Goal: Task Accomplishment & Management: Complete application form

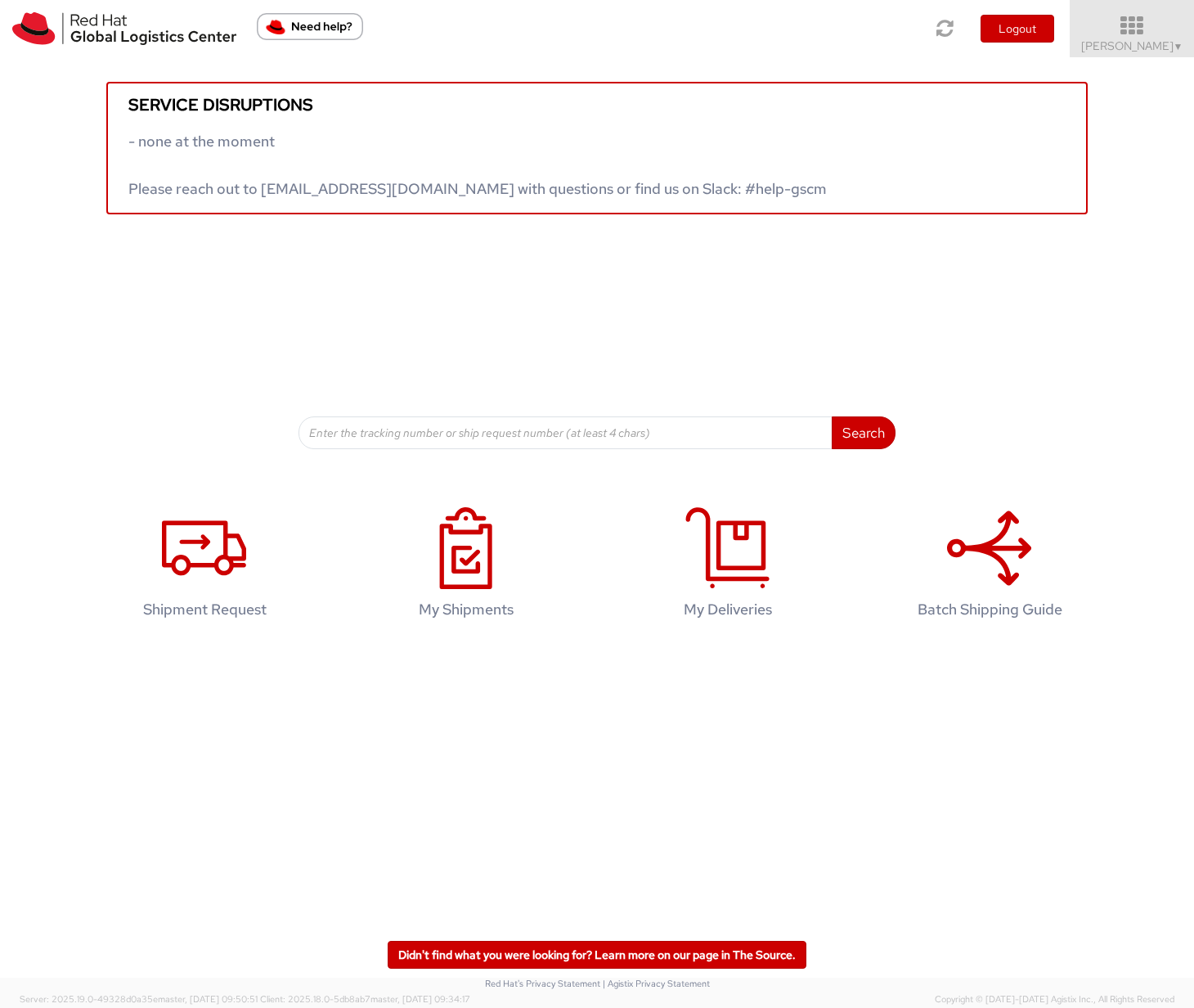
click at [1152, 42] on span "Ruby Amrul ▼" at bounding box center [1132, 46] width 102 height 14
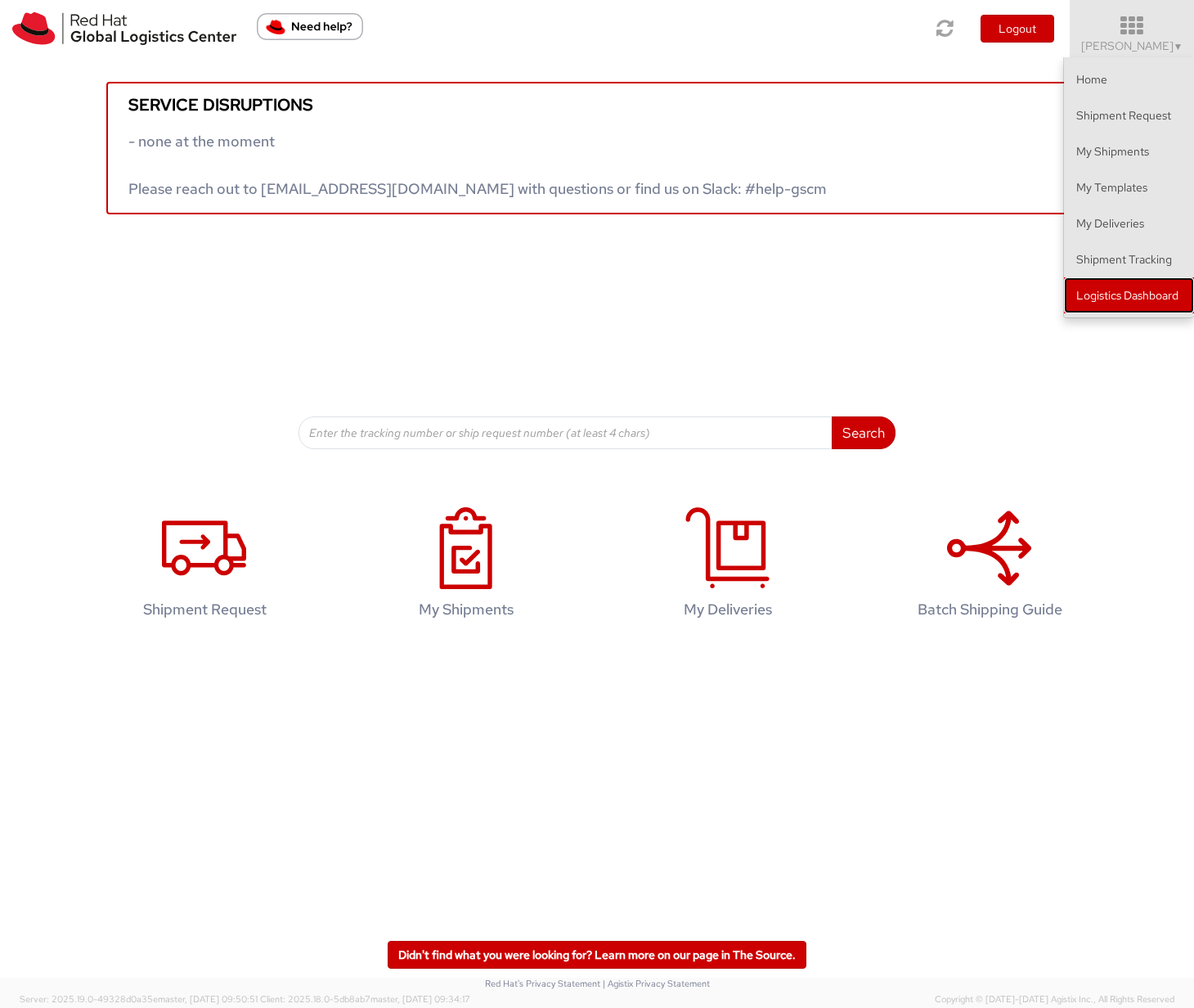
click at [1130, 292] on link "Logistics Dashboard" at bounding box center [1129, 295] width 130 height 36
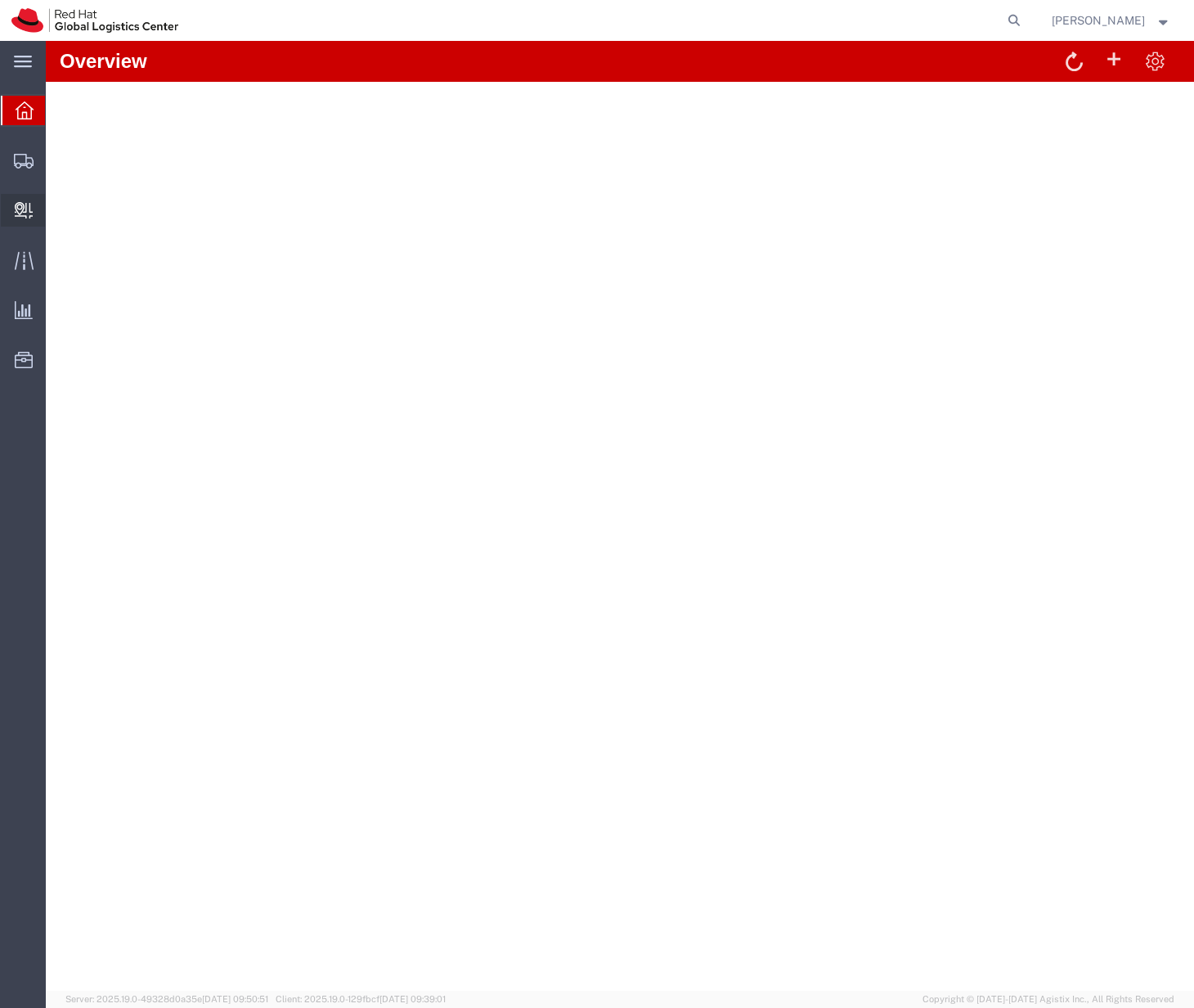
click at [35, 210] on div at bounding box center [23, 210] width 46 height 33
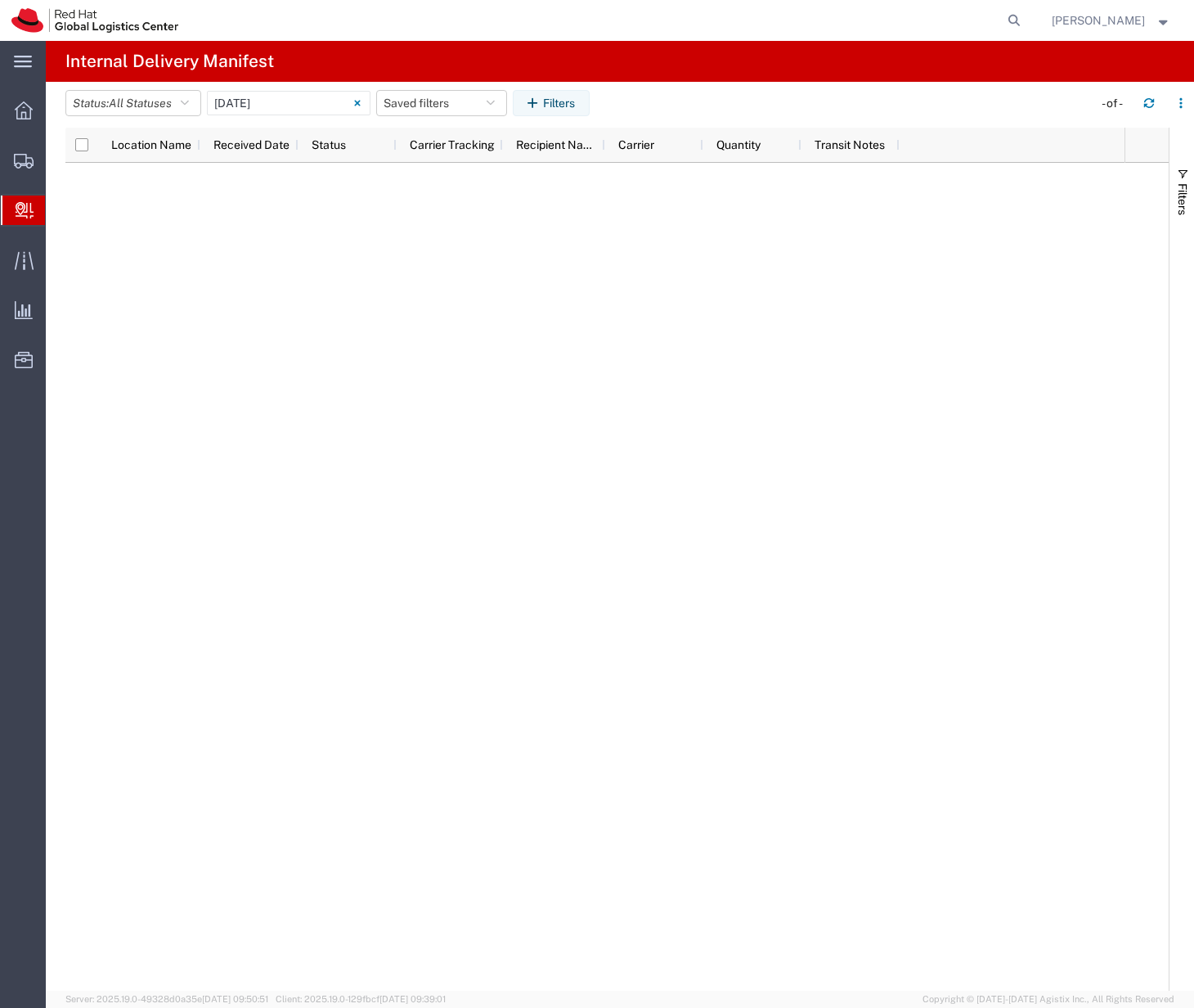
click at [0, 0] on span "Create Delivery" at bounding box center [0, 0] width 0 height 0
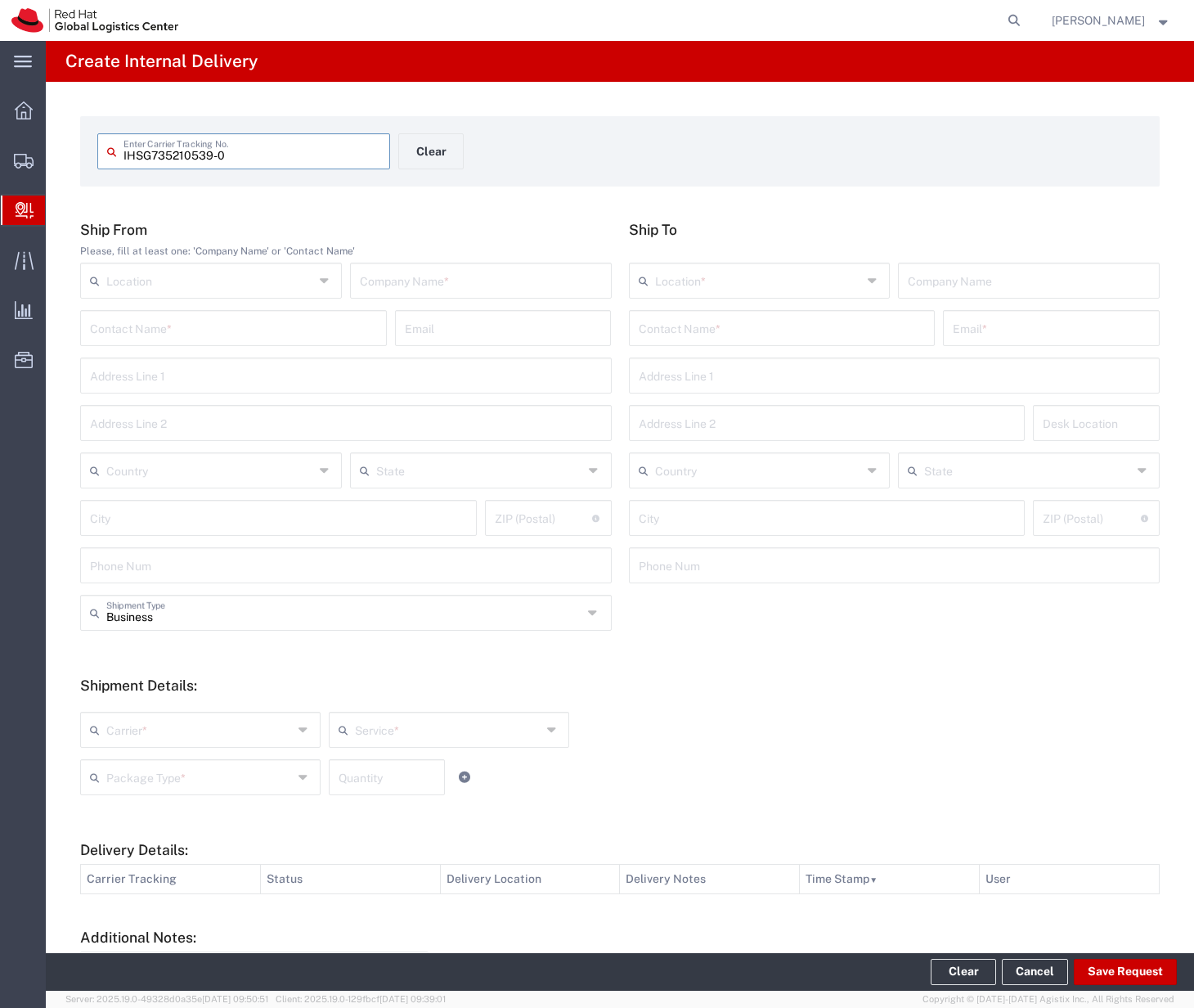
type input "IHSG735210539-0"
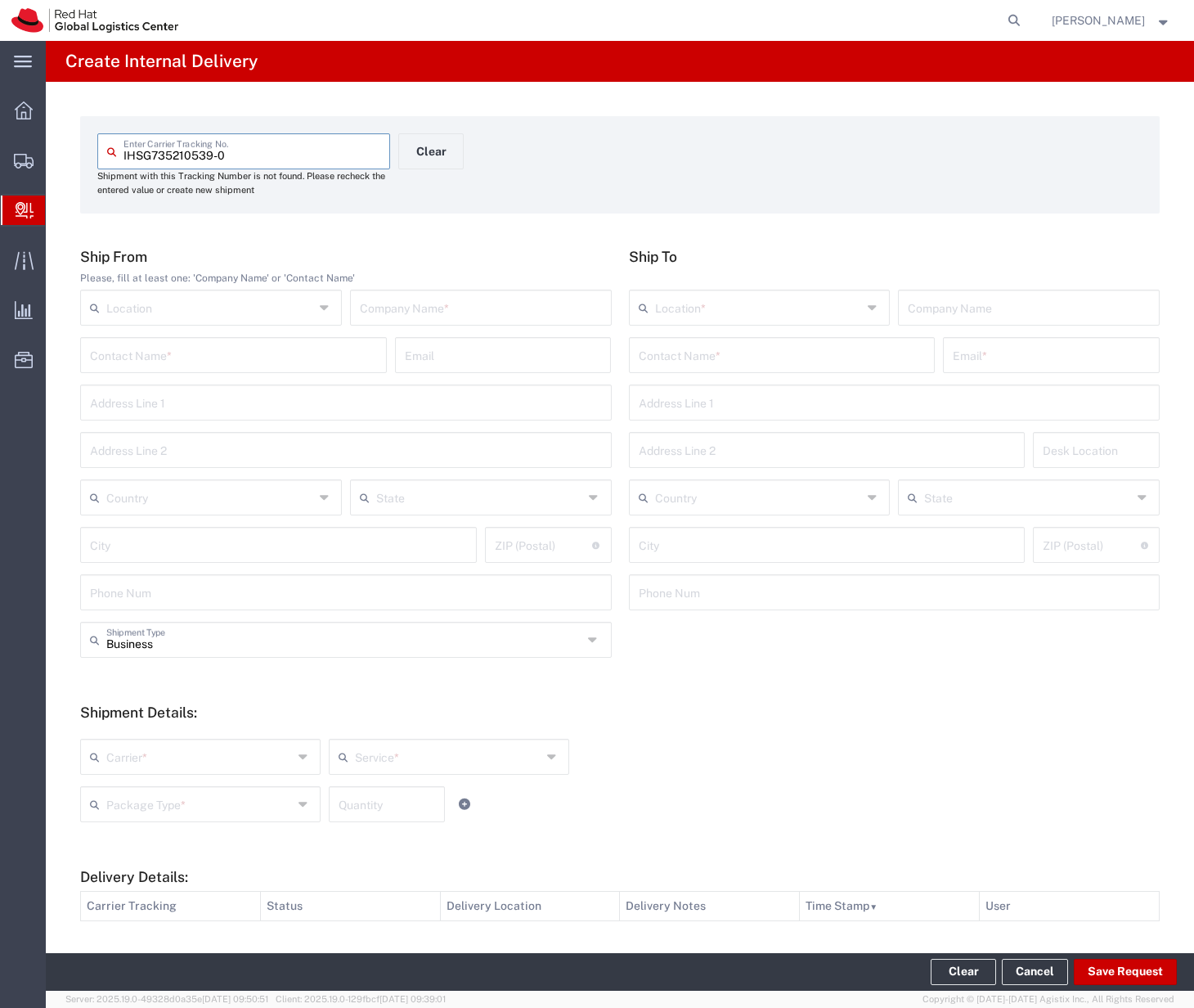
click at [402, 292] on input "text" at bounding box center [480, 306] width 242 height 29
type input "iHerb"
click at [695, 354] on input "text" at bounding box center [782, 354] width 287 height 29
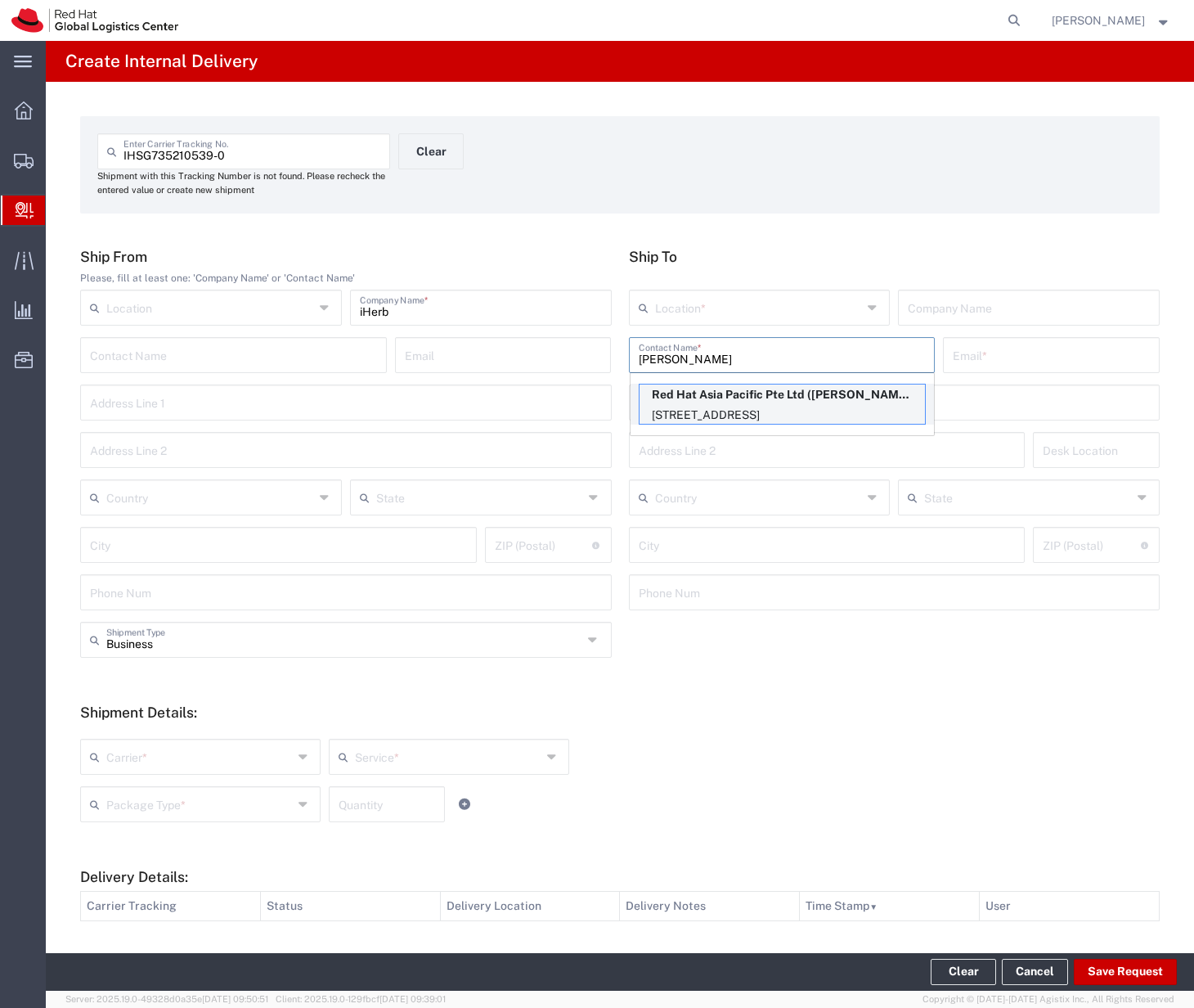
type input "clara qu"
click at [730, 391] on p "Red Hat Asia Pacific Pte Ltd (Clara Quek), cquek@redhat.com" at bounding box center [782, 394] width 285 height 21
type input "RH - Singapore"
type input "Red Hat Asia Pacific Pte Ltd"
type input "Clara Quek"
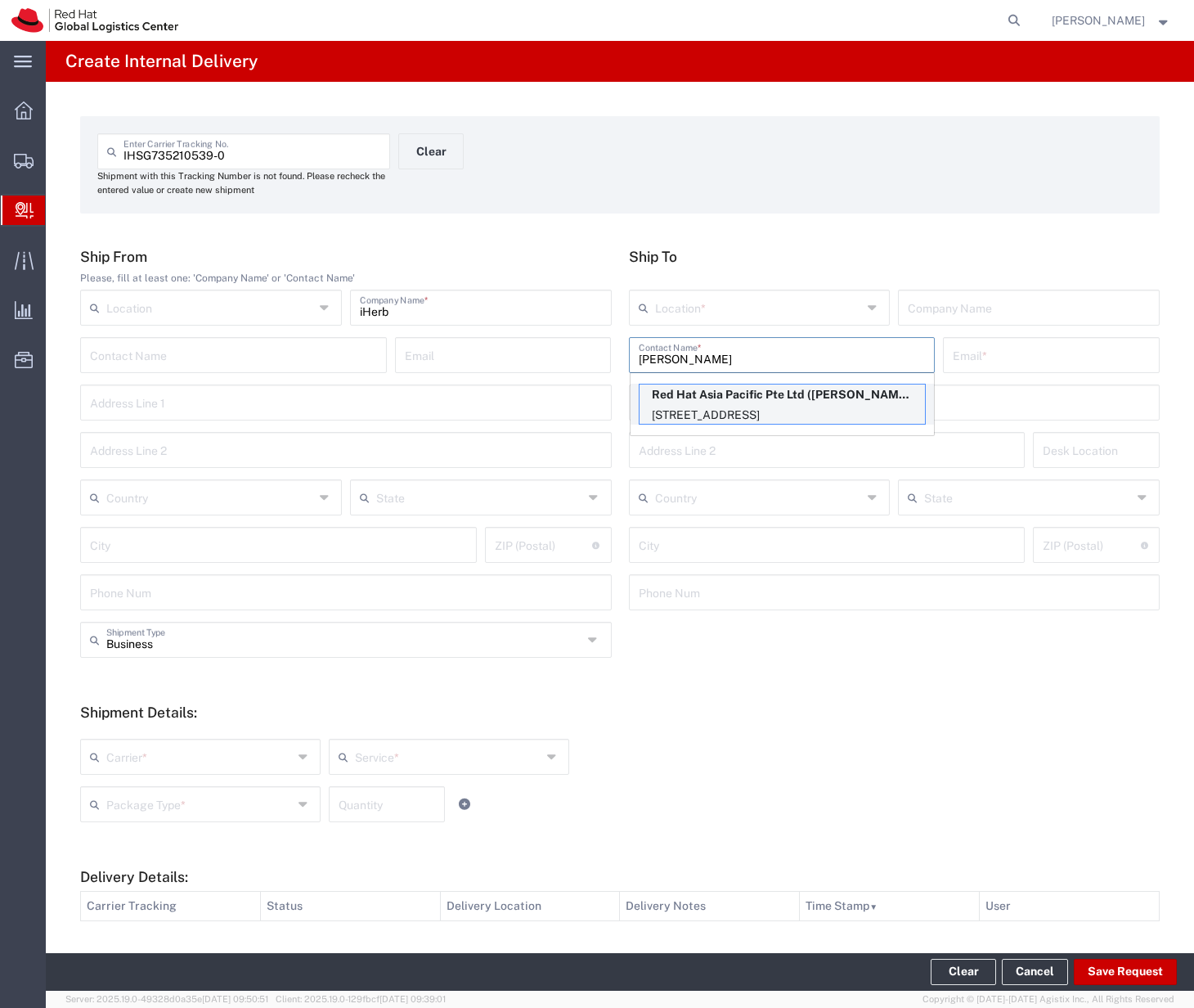
type input "cquek@redhat.com"
type input "88 Market Street, Level 45"
type input "CapitaSpring"
type input "45N155"
type input "Singapore"
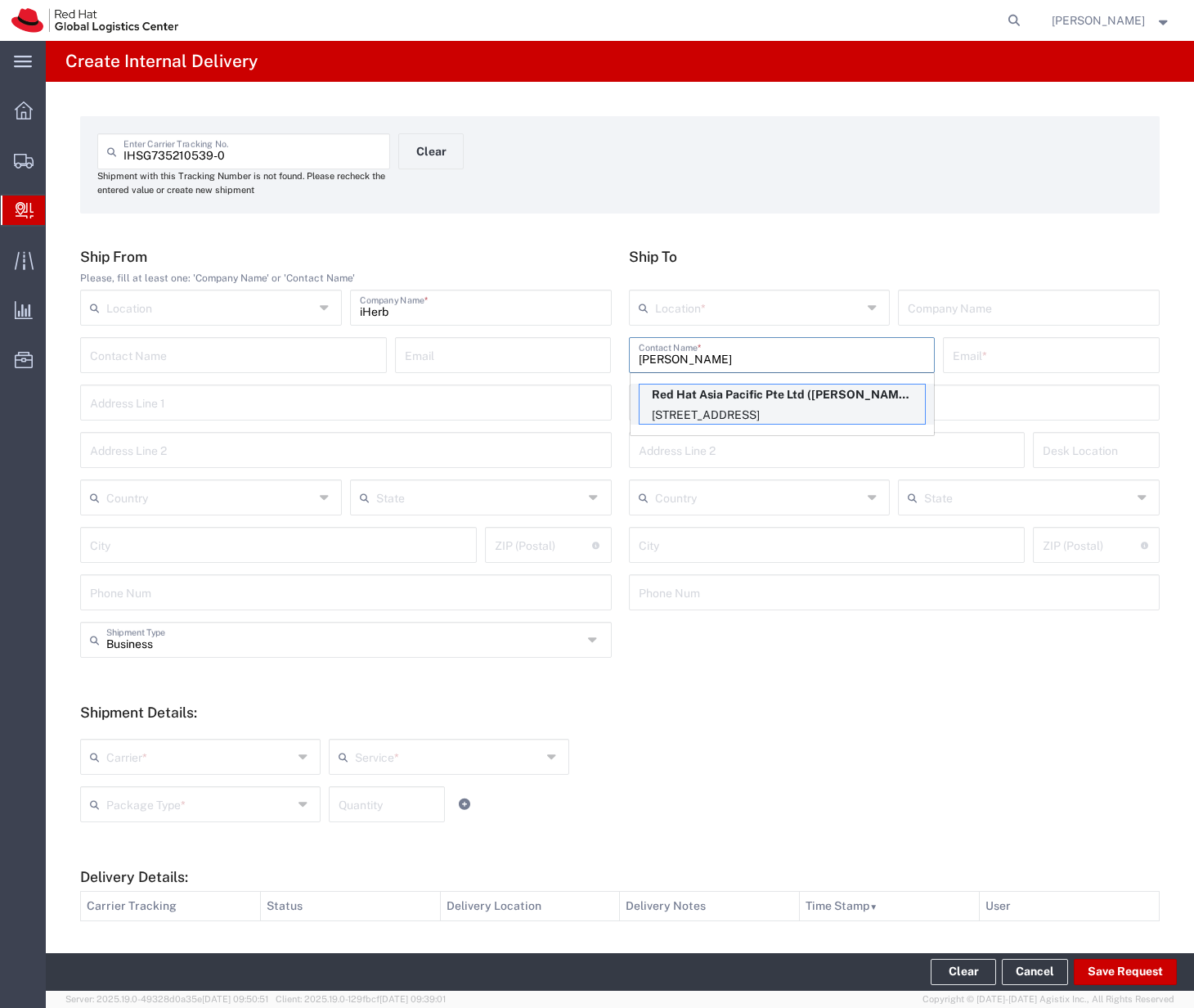
type input "SINGAPORE"
type input "048948"
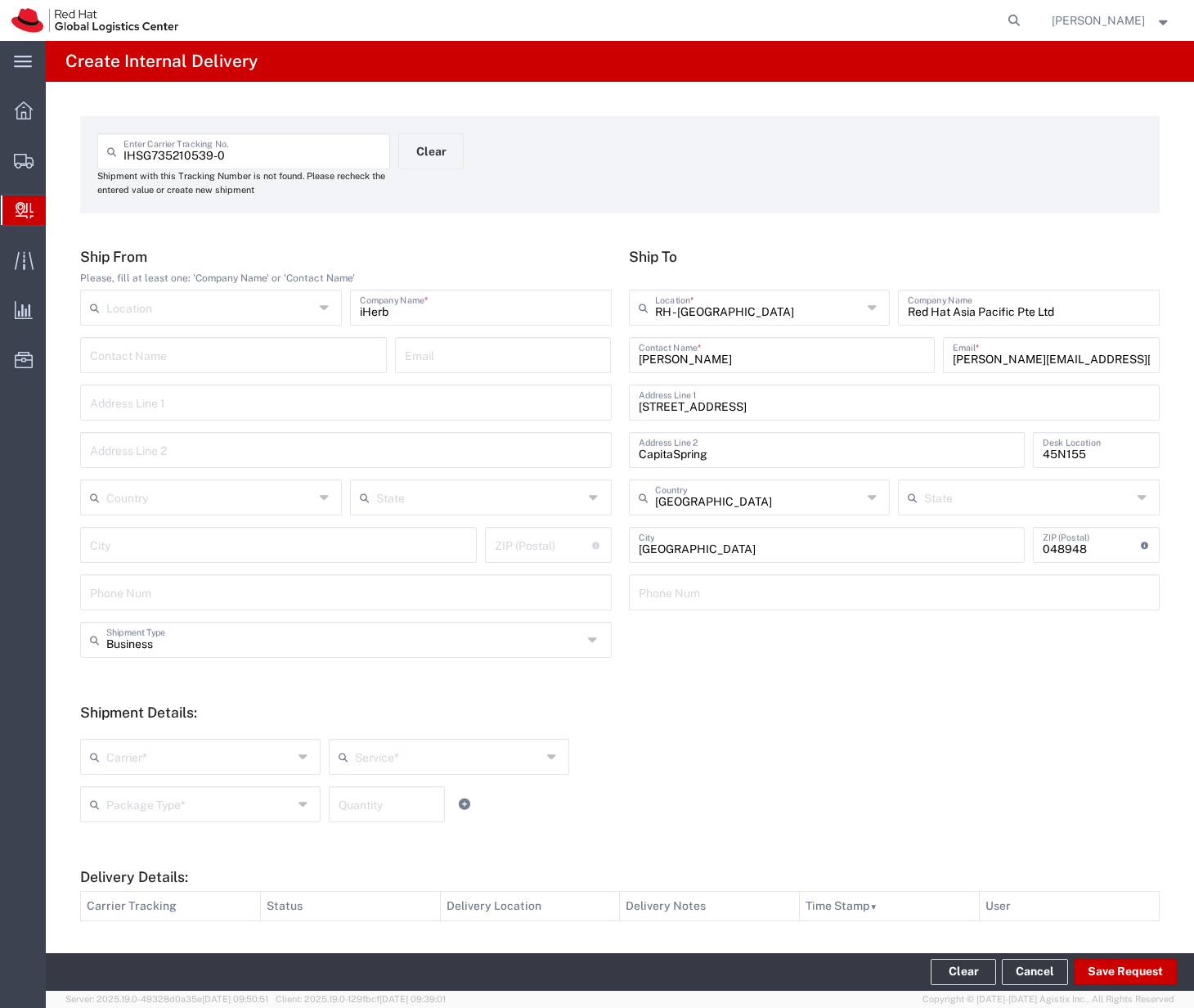
click at [707, 675] on form "Ship From Please, fill at least one: 'Company Name' or 'Contact Name' Location …" at bounding box center [620, 678] width 1080 height 861
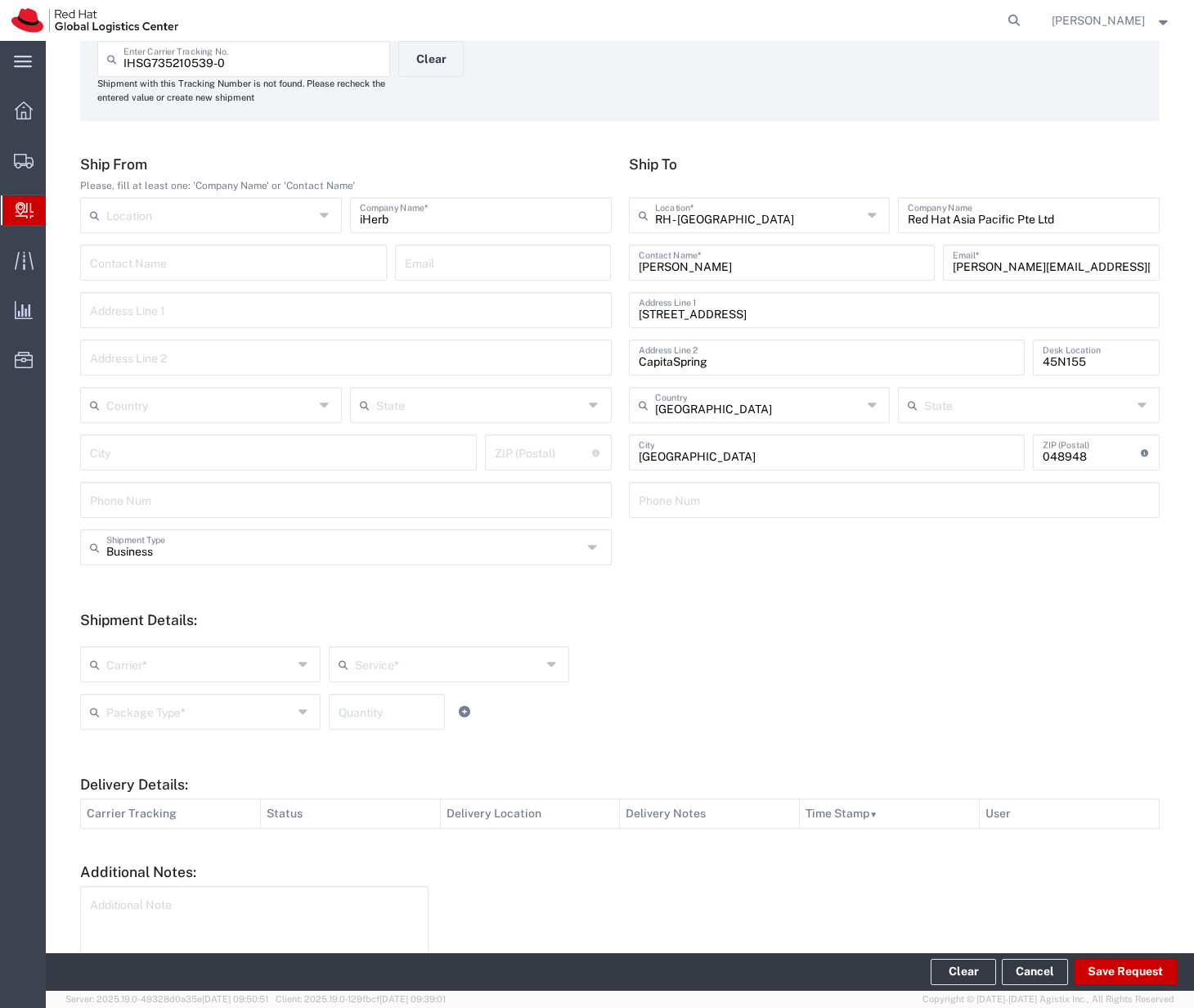
scroll to position [191, 0]
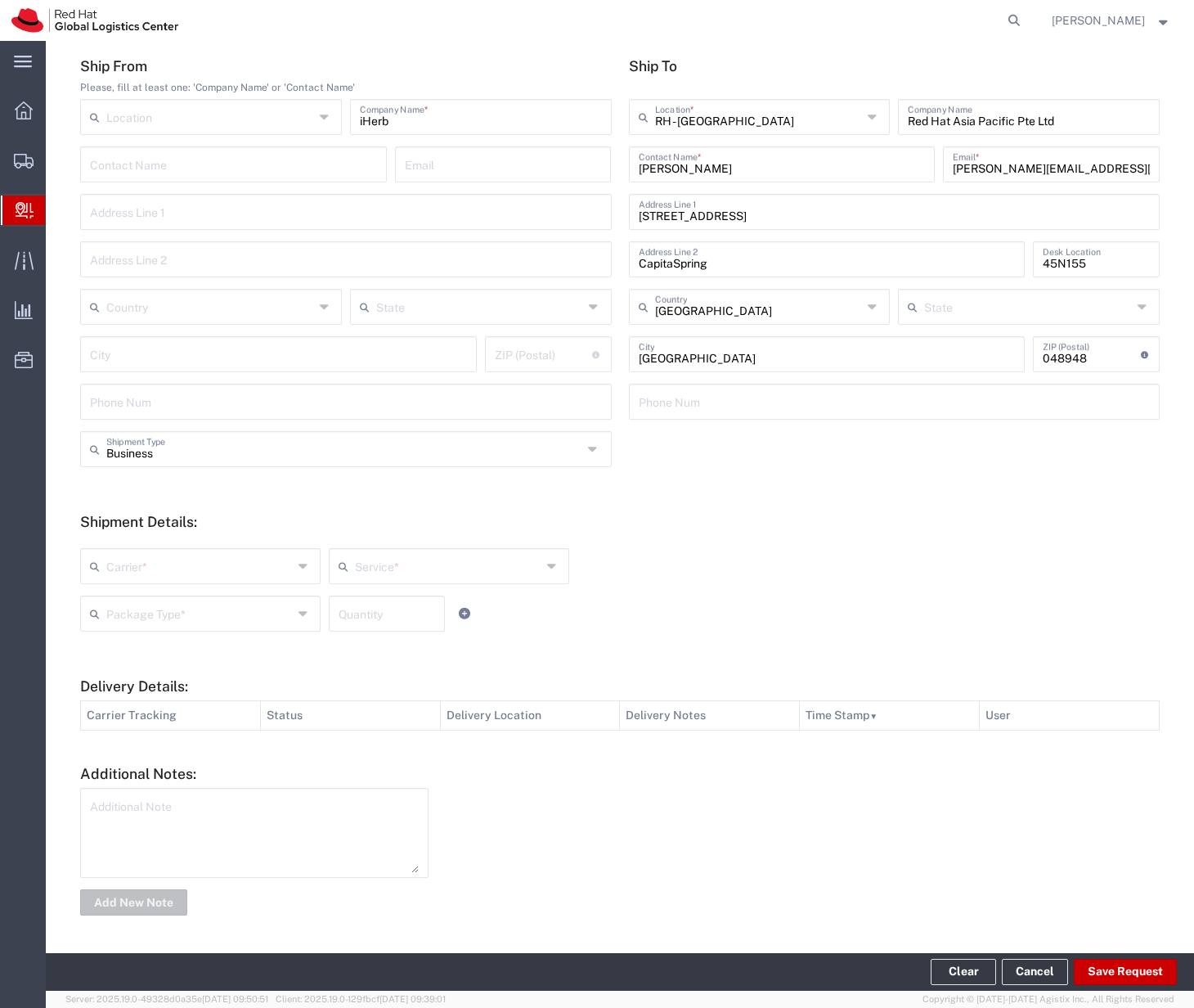
click at [274, 581] on div "Carrier *" at bounding box center [200, 566] width 241 height 36
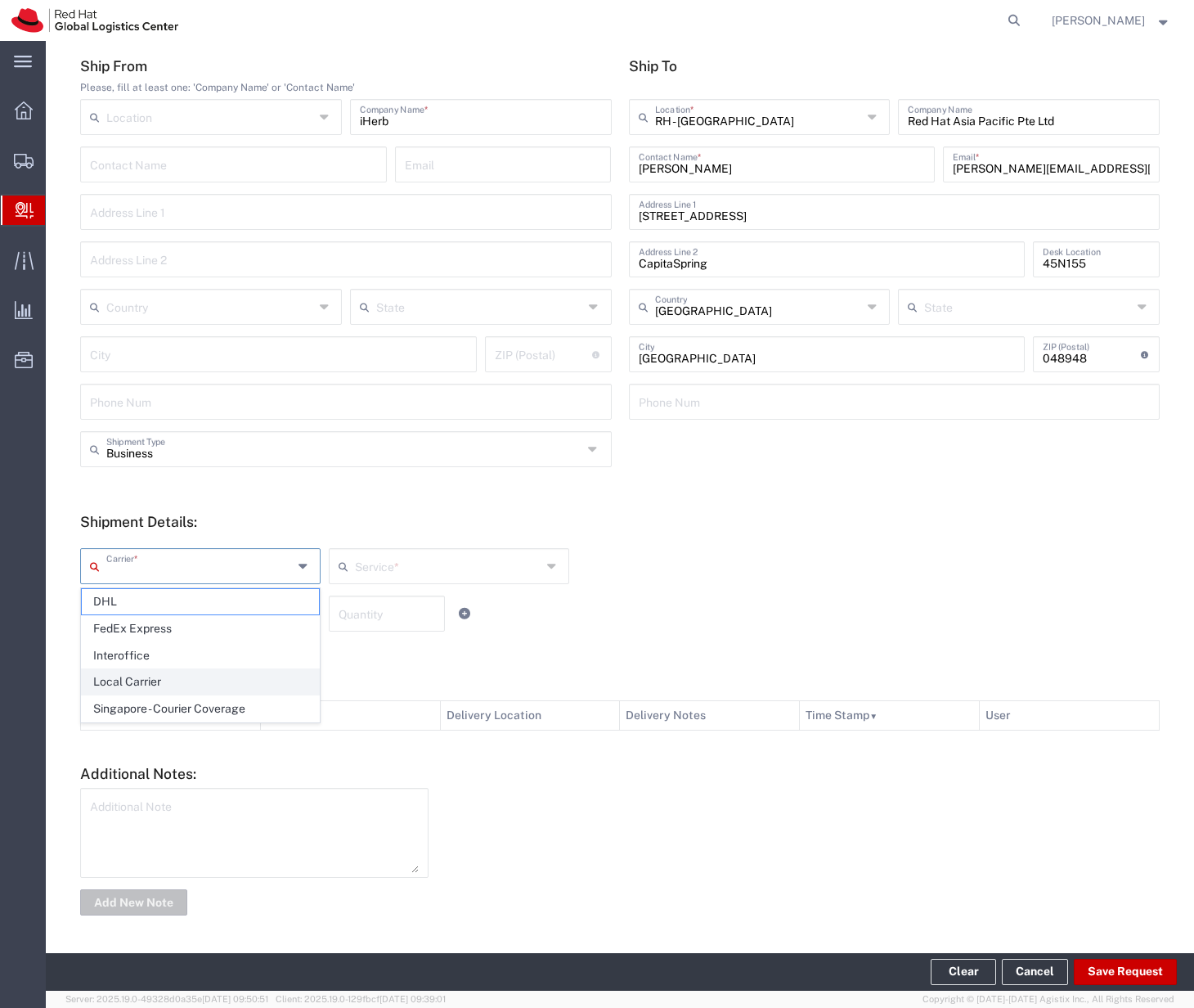
click at [248, 682] on span "Local Carrier" at bounding box center [199, 682] width 237 height 25
type input "Local Carrier"
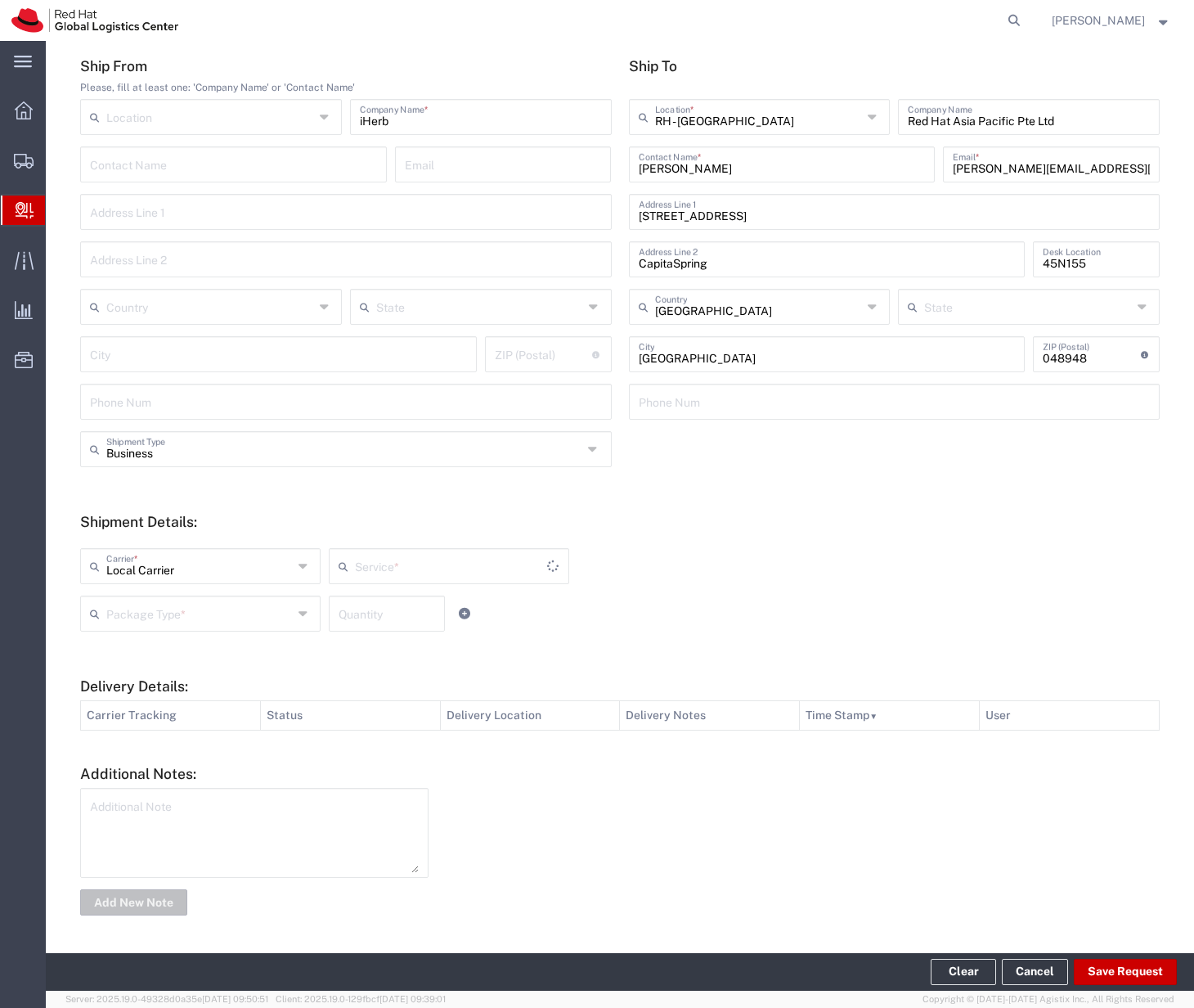
type input "Local_Ground"
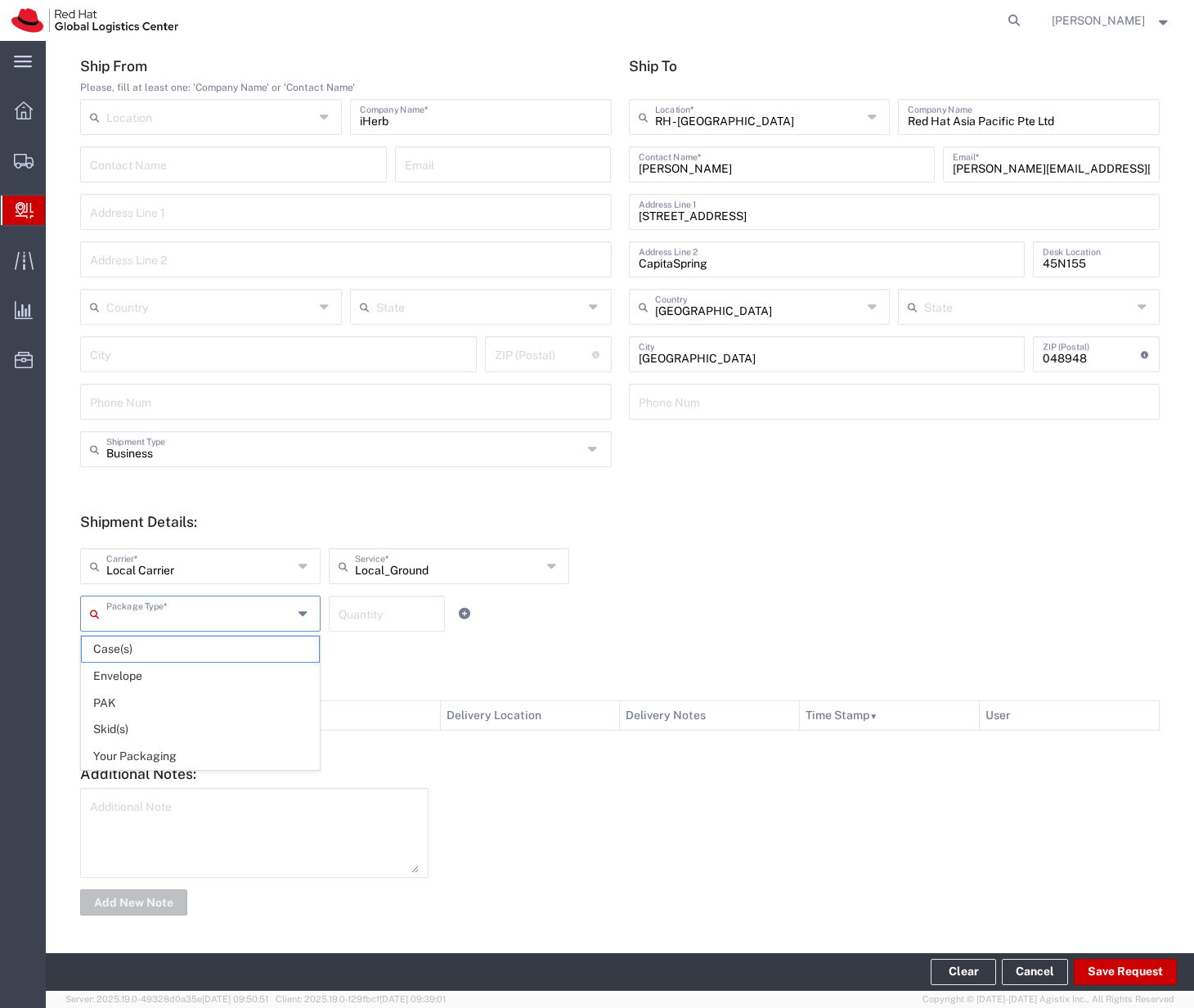
click at [240, 624] on input "text" at bounding box center [199, 612] width 187 height 29
click at [204, 750] on span "Your Packaging" at bounding box center [199, 756] width 237 height 25
type input "Your Packaging"
click at [366, 613] on input "number" at bounding box center [387, 612] width 97 height 29
type input "1"
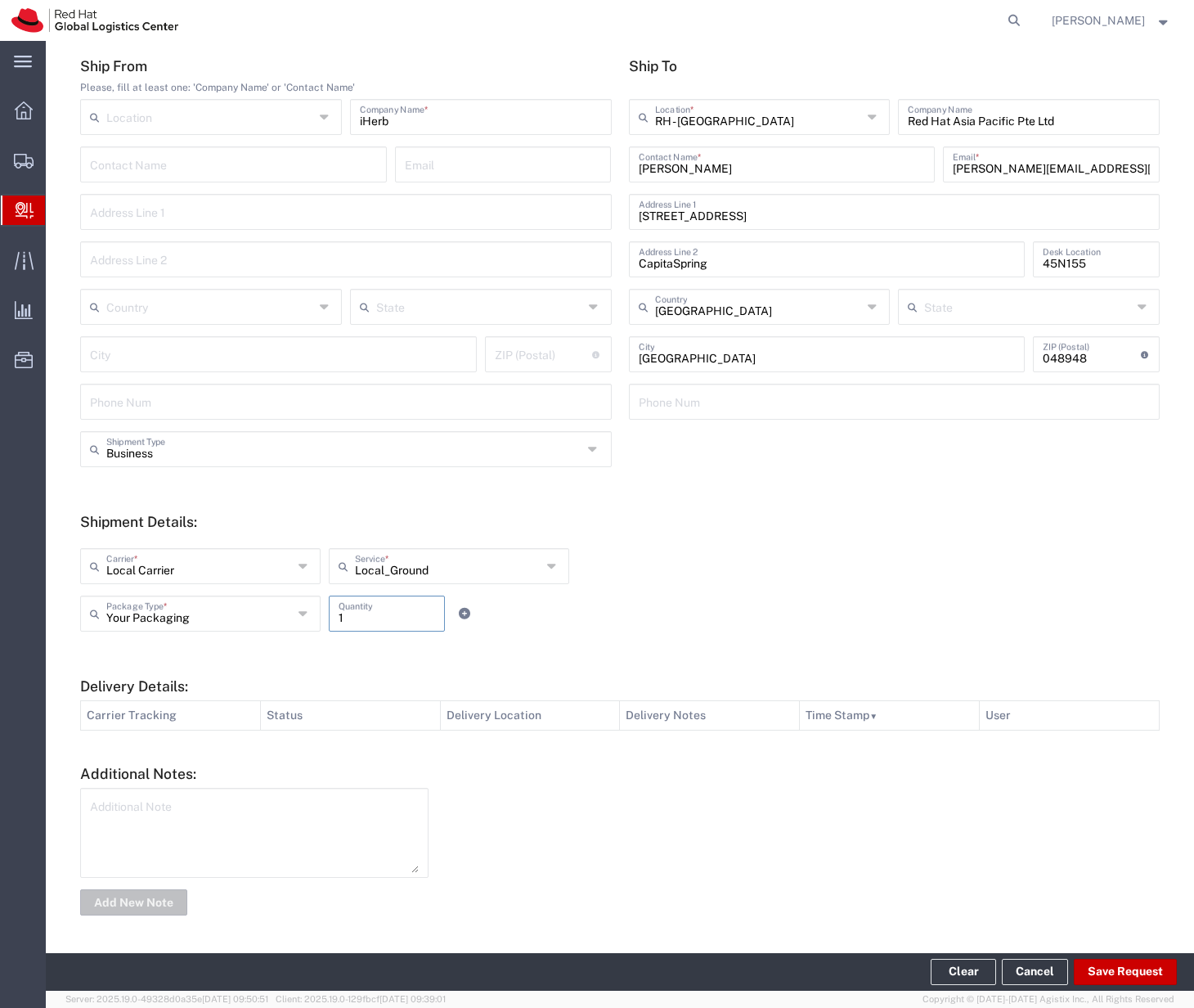
click at [790, 813] on div at bounding box center [803, 851] width 732 height 128
click at [1138, 976] on button "Save Request" at bounding box center [1125, 971] width 103 height 26
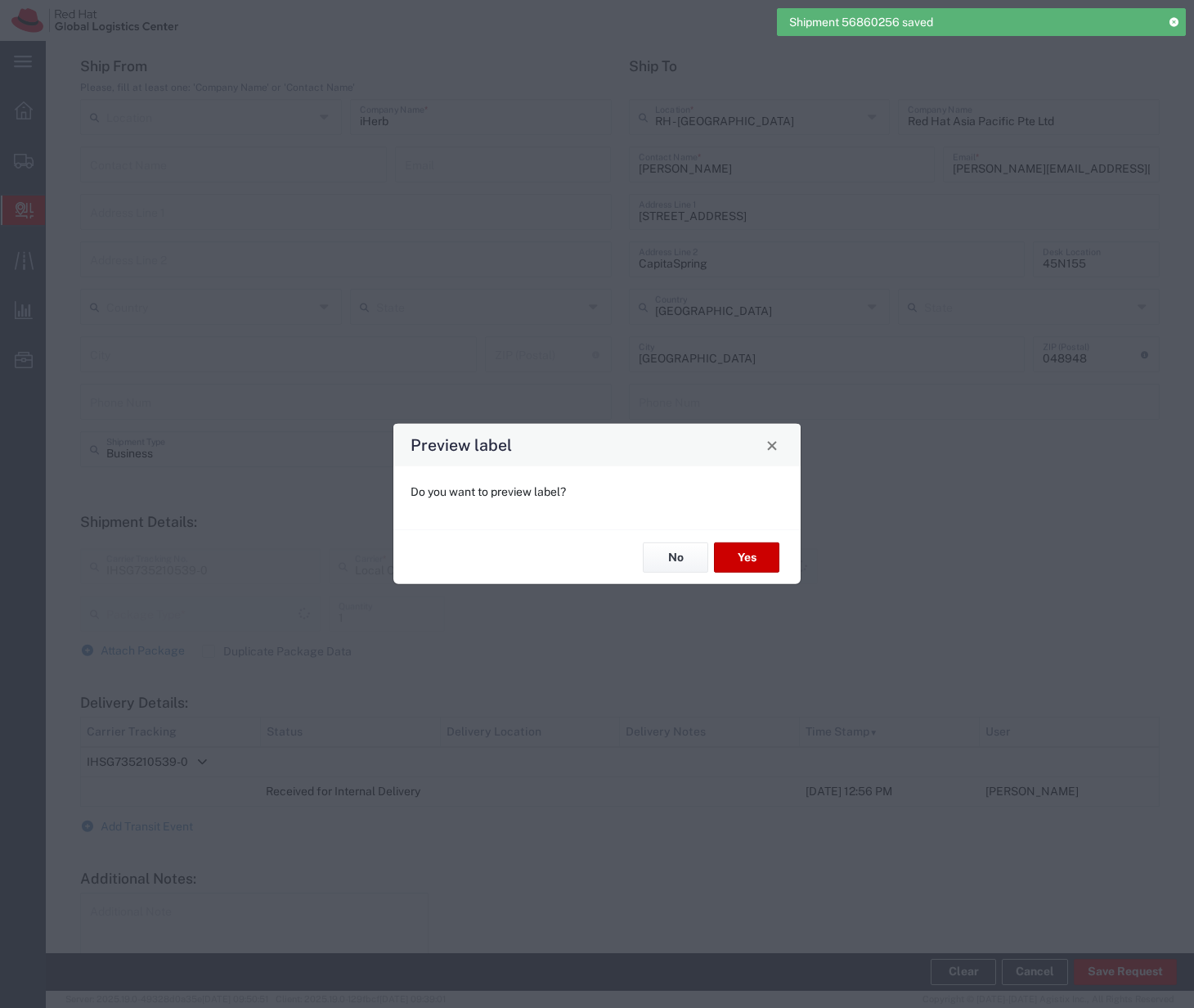
type input "Your Packaging"
type input "Local_Ground"
click at [741, 556] on button "Yes" at bounding box center [746, 557] width 65 height 30
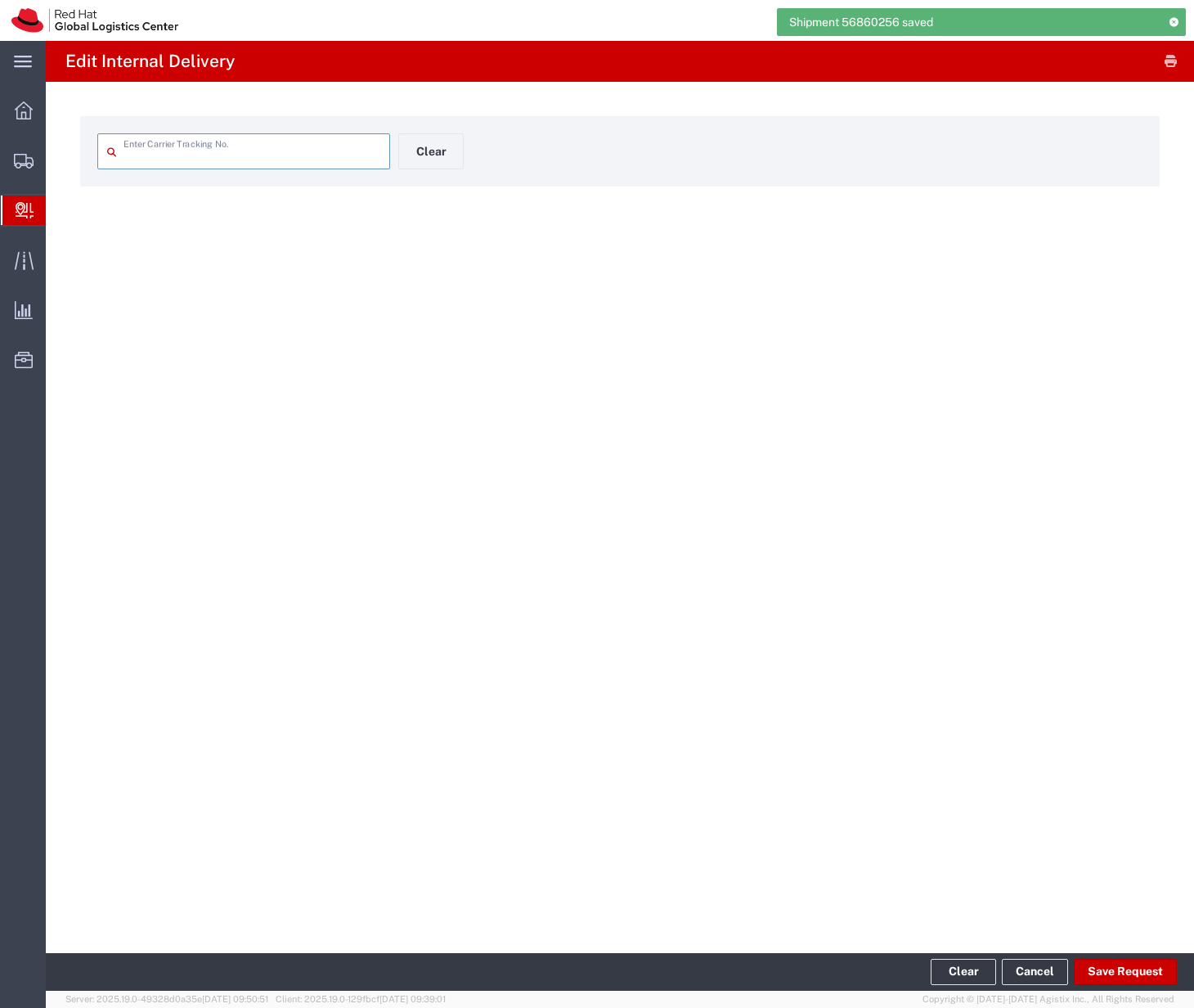
type input "IHSG735210539-0"
